Goal: Transaction & Acquisition: Book appointment/travel/reservation

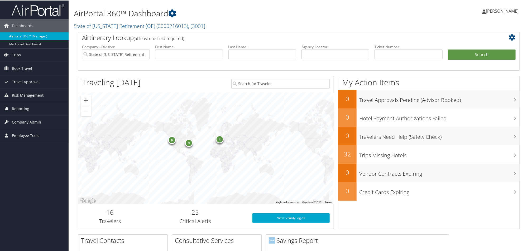
click at [170, 139] on div "9" at bounding box center [172, 139] width 8 height 8
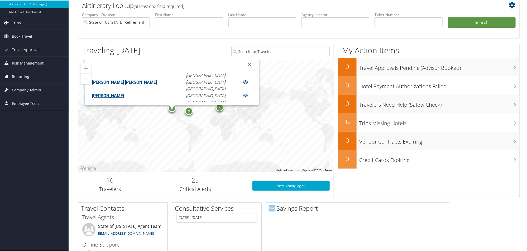
scroll to position [66, 0]
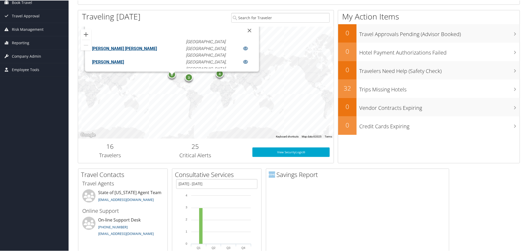
click at [279, 105] on div "9 4 3 [PERSON_NAME], WA [PERSON_NAME], CA [PERSON_NAME], CA [PERSON_NAME] [PERS…" at bounding box center [205, 82] width 255 height 112
click at [243, 30] on button "Close" at bounding box center [249, 30] width 13 height 13
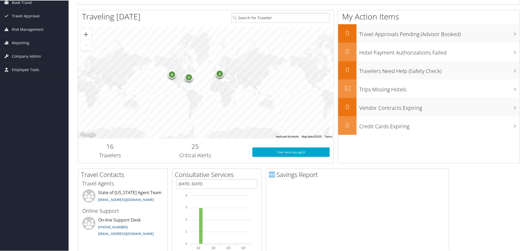
click at [220, 75] on div "4" at bounding box center [220, 73] width 8 height 8
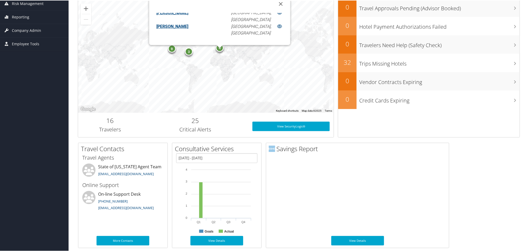
scroll to position [99, 0]
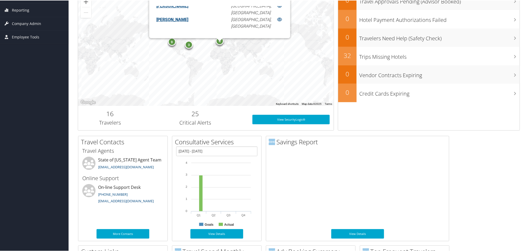
click at [238, 74] on div "9 4 3 EAN [PERSON_NAME] Zurich, CH [PERSON_NAME] [GEOGRAPHIC_DATA], CH [PERSON_…" at bounding box center [205, 49] width 255 height 112
click at [186, 48] on div "9 4 3 EAN [PERSON_NAME] Zurich, CH [PERSON_NAME] [GEOGRAPHIC_DATA], CH [PERSON_…" at bounding box center [205, 49] width 255 height 112
click at [188, 44] on div "3" at bounding box center [189, 44] width 8 height 8
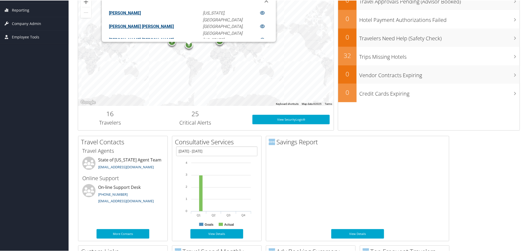
click at [171, 81] on div "9 4 3 [PERSON_NAME] [US_STATE], [GEOGRAPHIC_DATA] [PERSON_NAME] [PERSON_NAME] N…" at bounding box center [205, 49] width 255 height 112
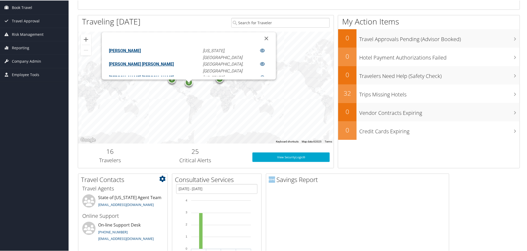
scroll to position [0, 0]
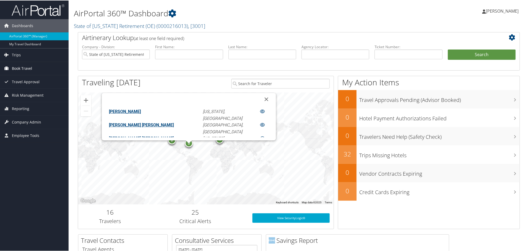
click at [23, 66] on span "Book Travel" at bounding box center [22, 67] width 20 height 13
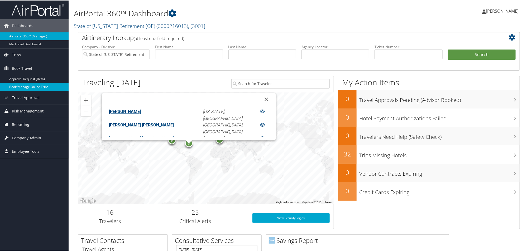
click at [26, 87] on link "Book/Manage Online Trips" at bounding box center [34, 87] width 69 height 8
